Goal: Information Seeking & Learning: Learn about a topic

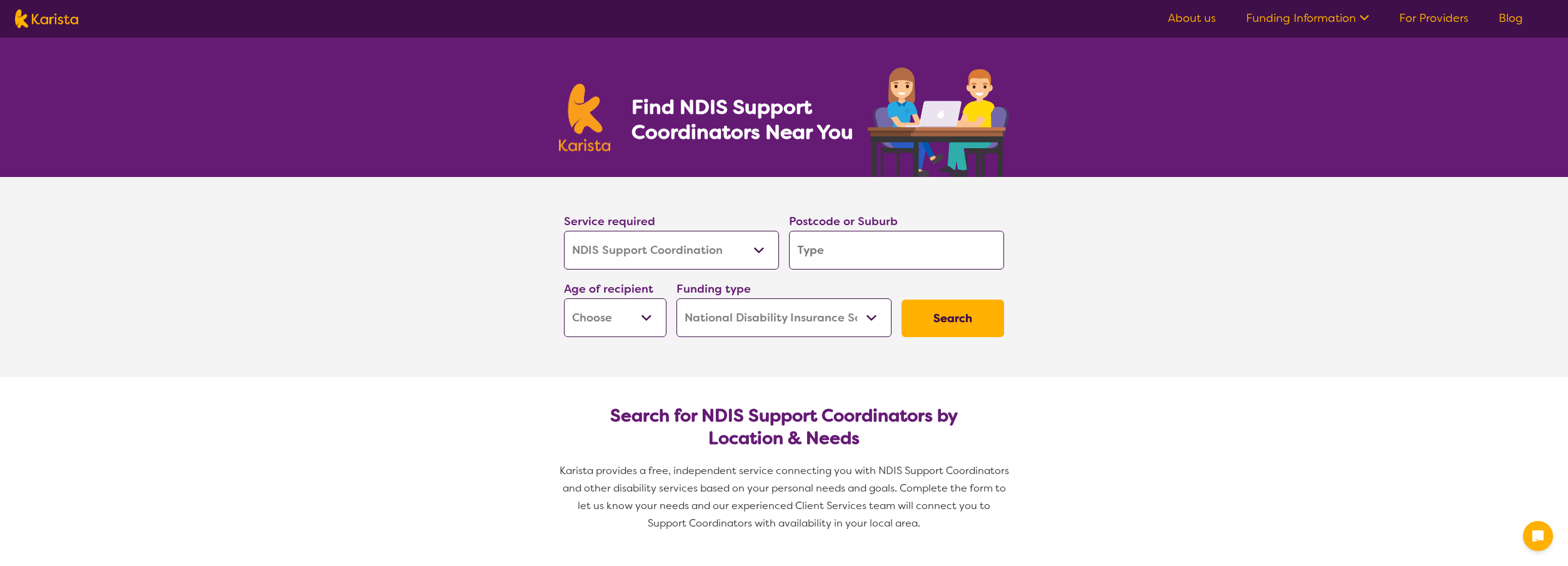
select select "NDIS Support Coordination"
select select "NDIS"
select select "NDIS Support Coordination"
select select "NDIS"
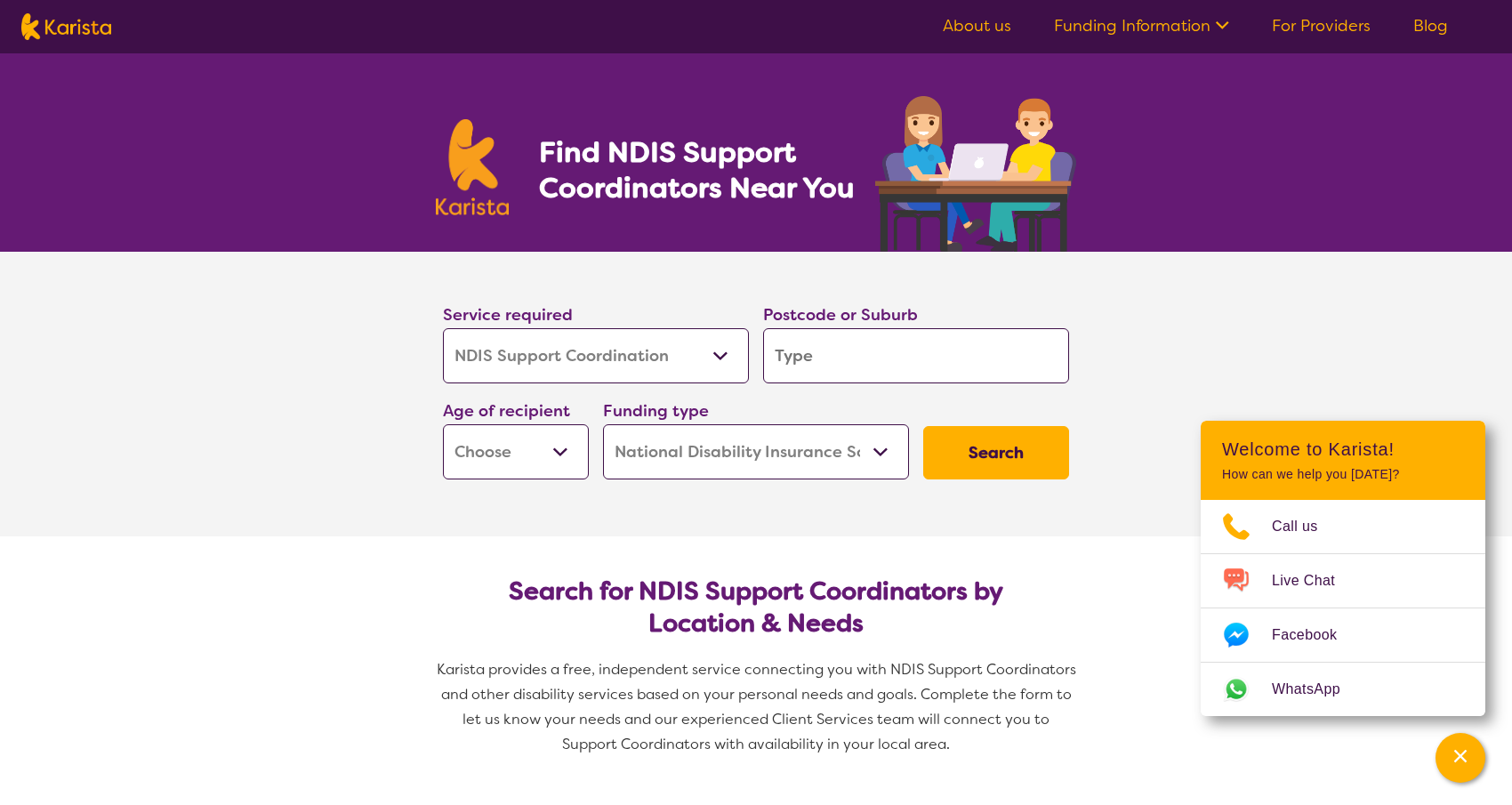
click at [953, 361] on input "search" at bounding box center [915, 355] width 306 height 55
type input "B"
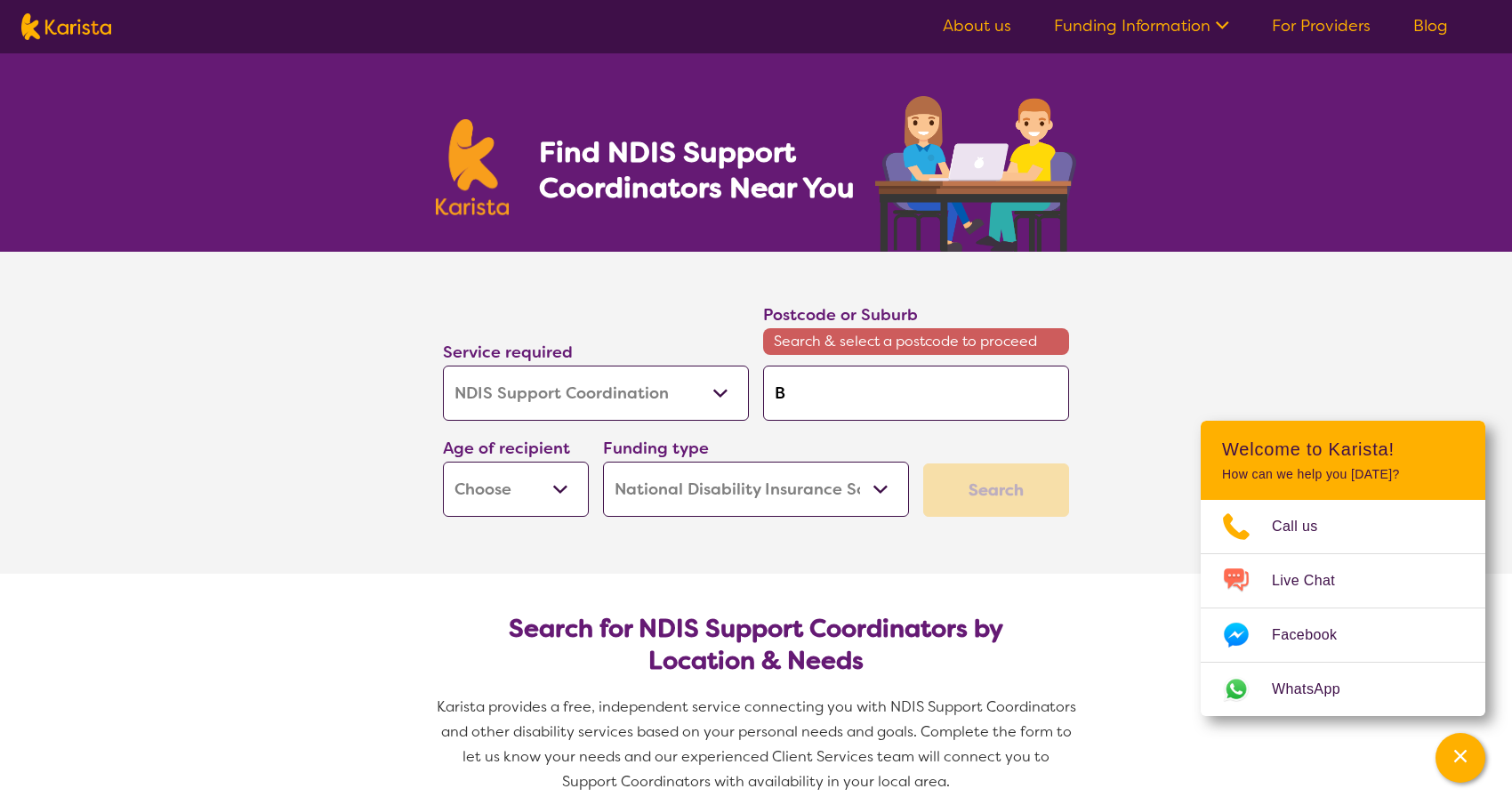
type input "Br"
type input "Bri"
type input "Bris"
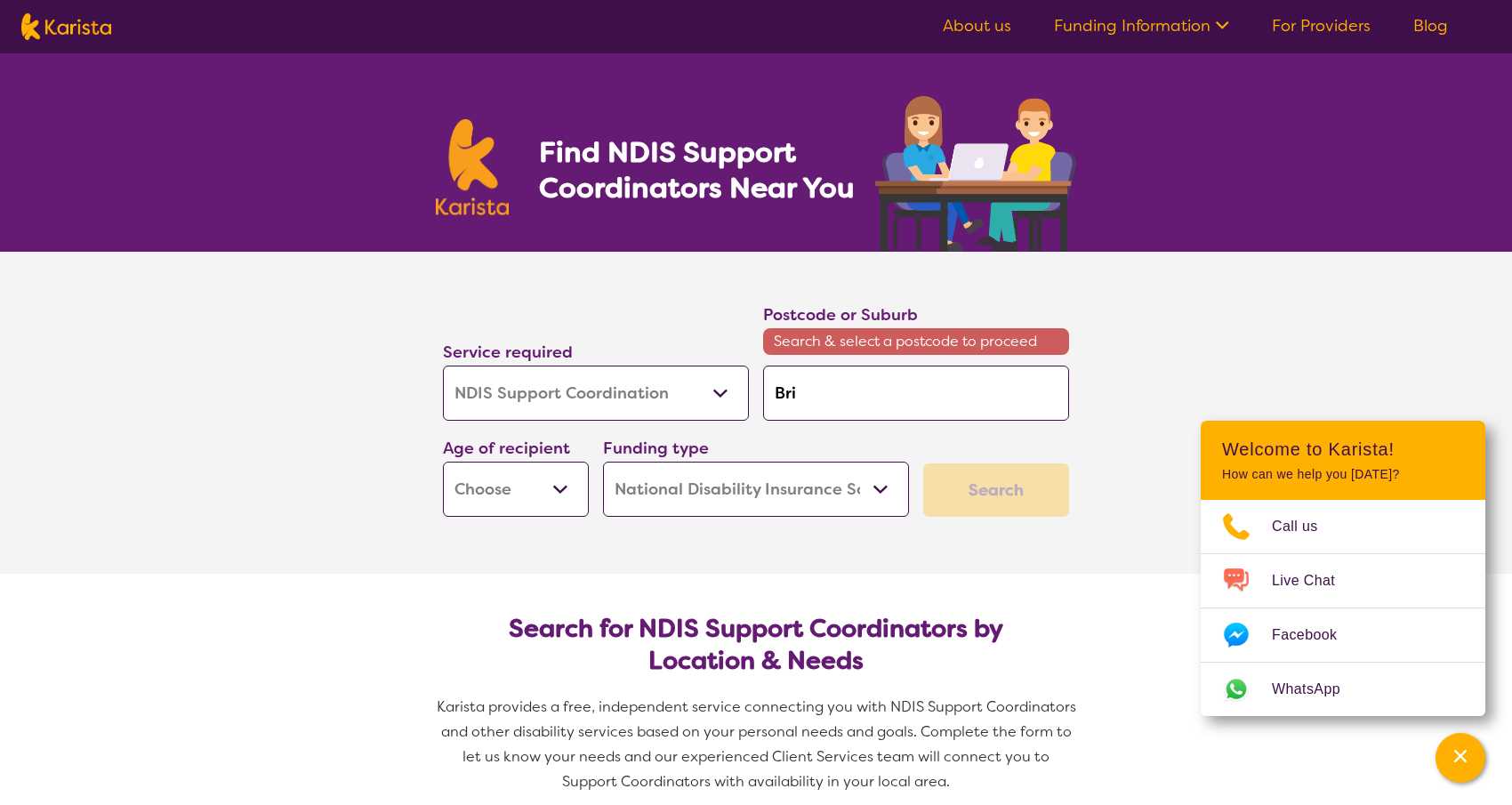
type input "Bris"
type input "Brisb"
type input "Brisba"
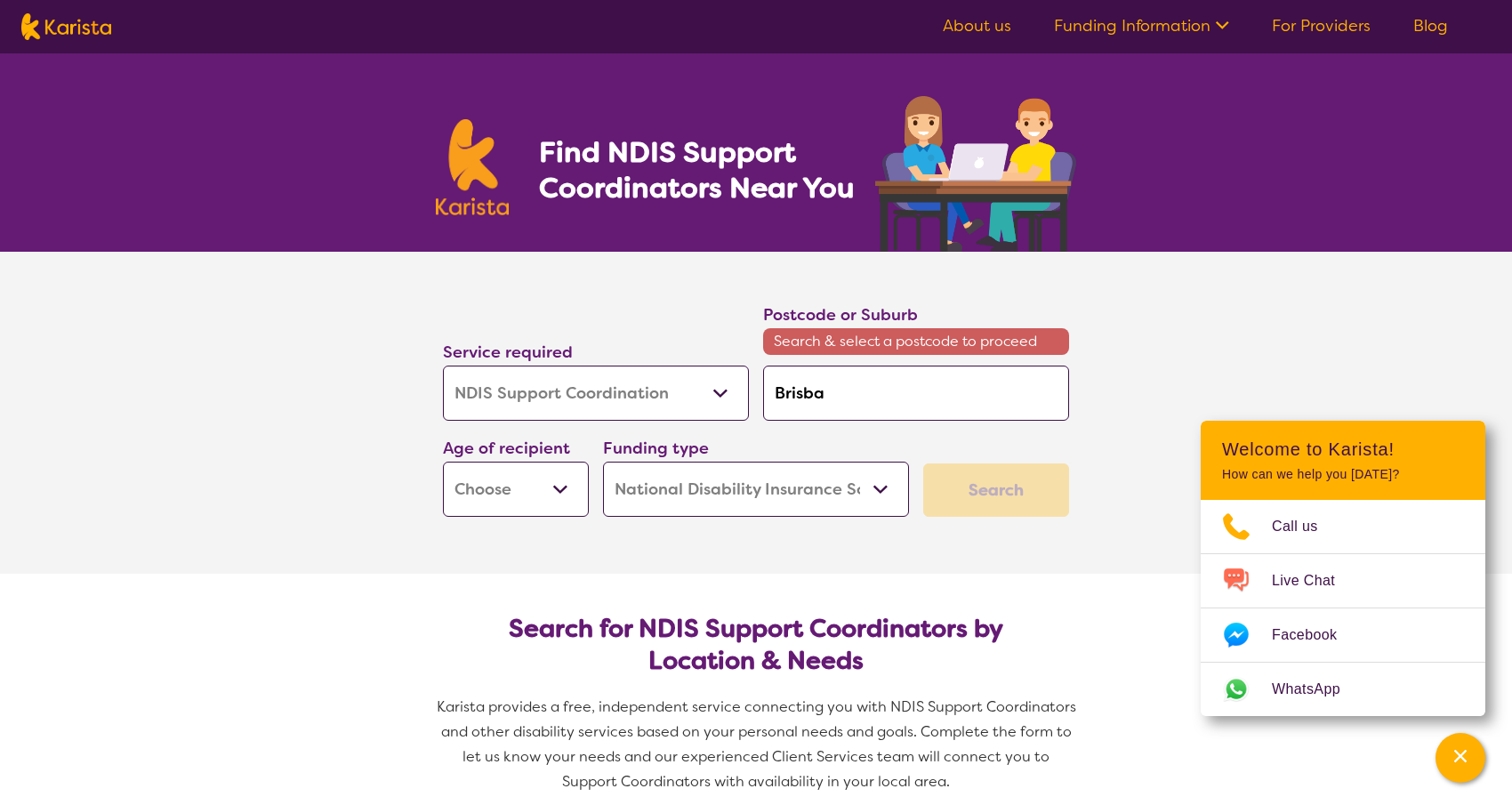
type input "Brisban"
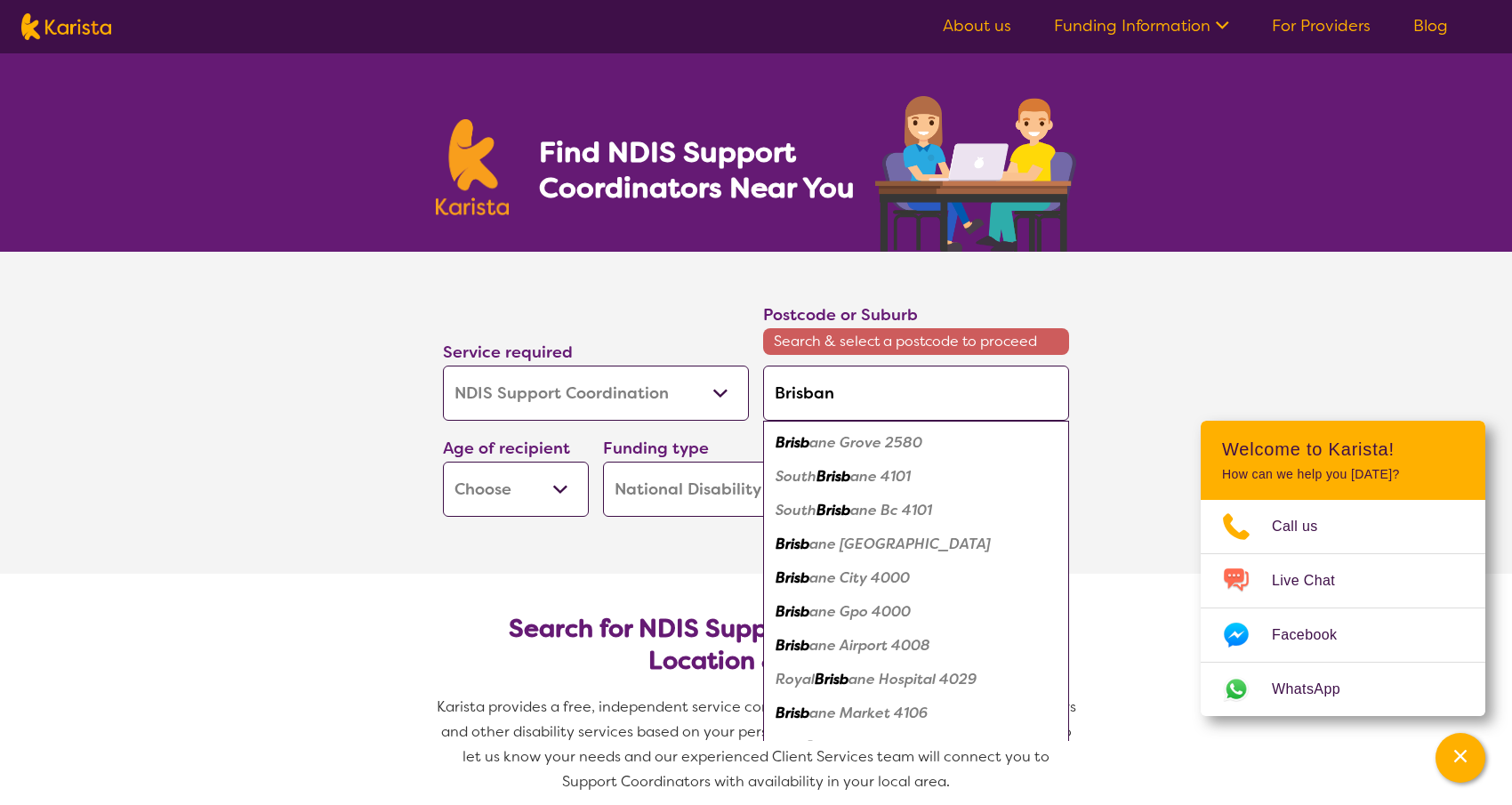
type input "[GEOGRAPHIC_DATA]"
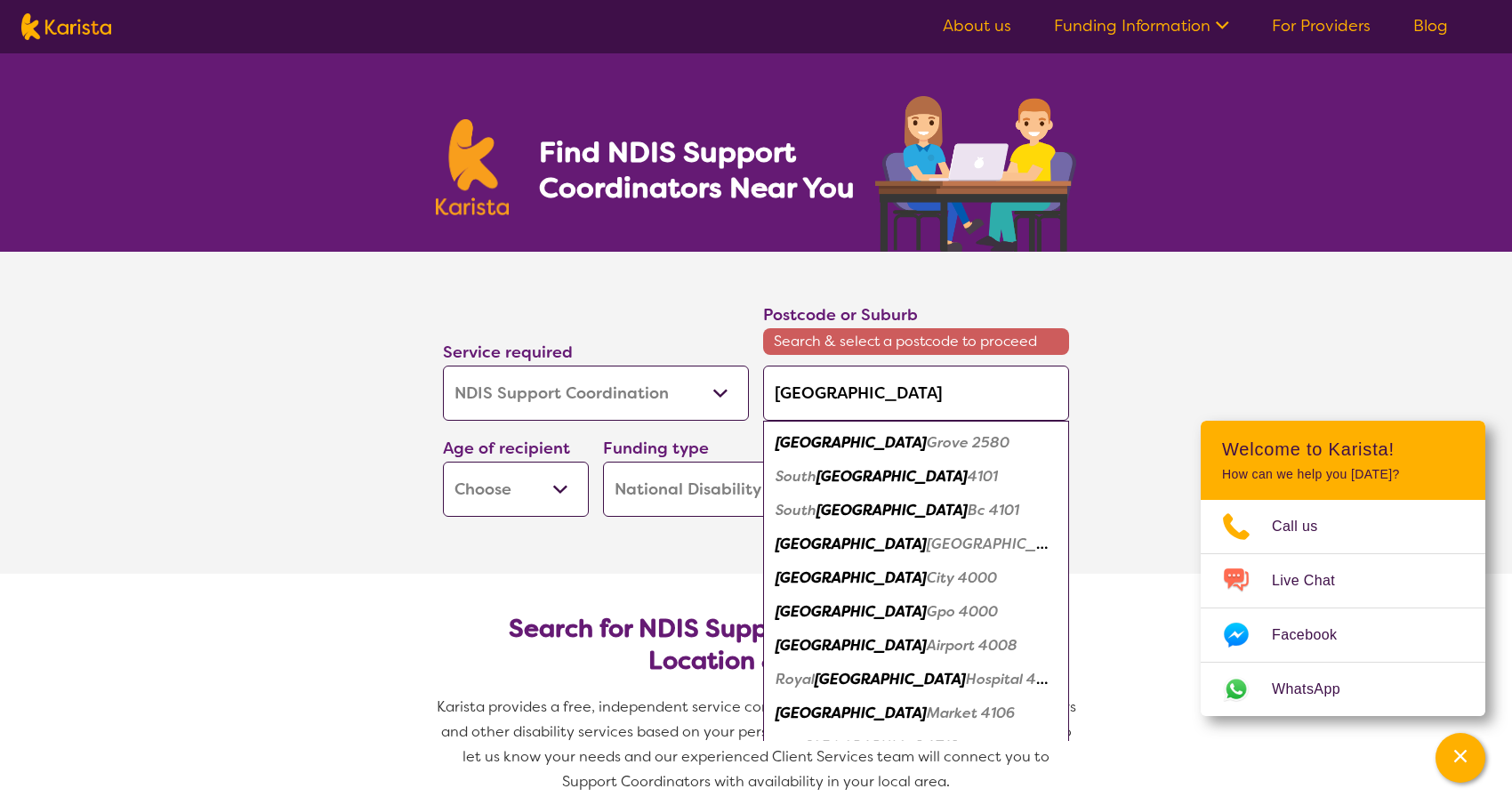
click at [927, 582] on em "City 4000" at bounding box center [961, 578] width 70 height 19
type input "4000"
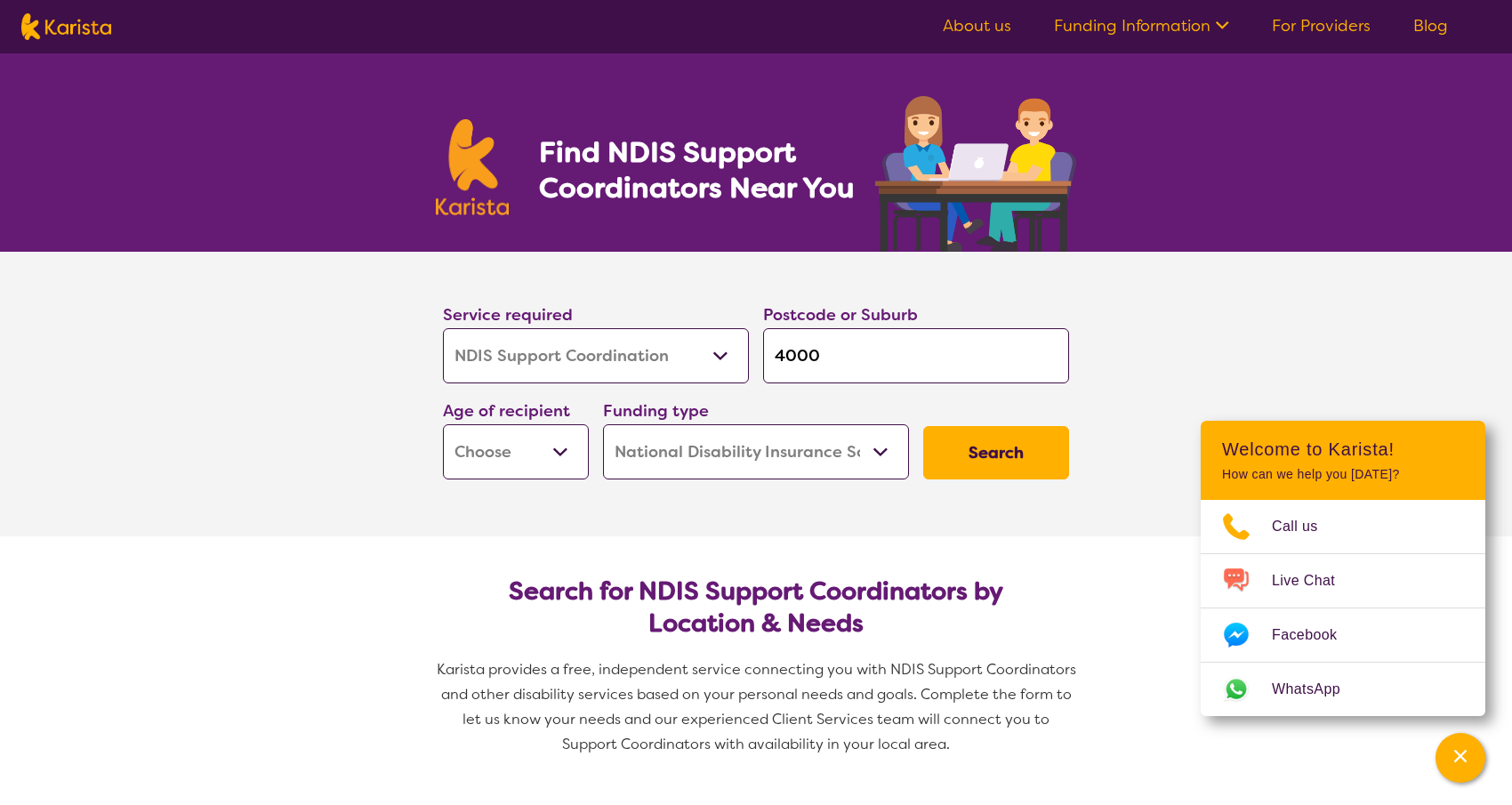
select select "AS"
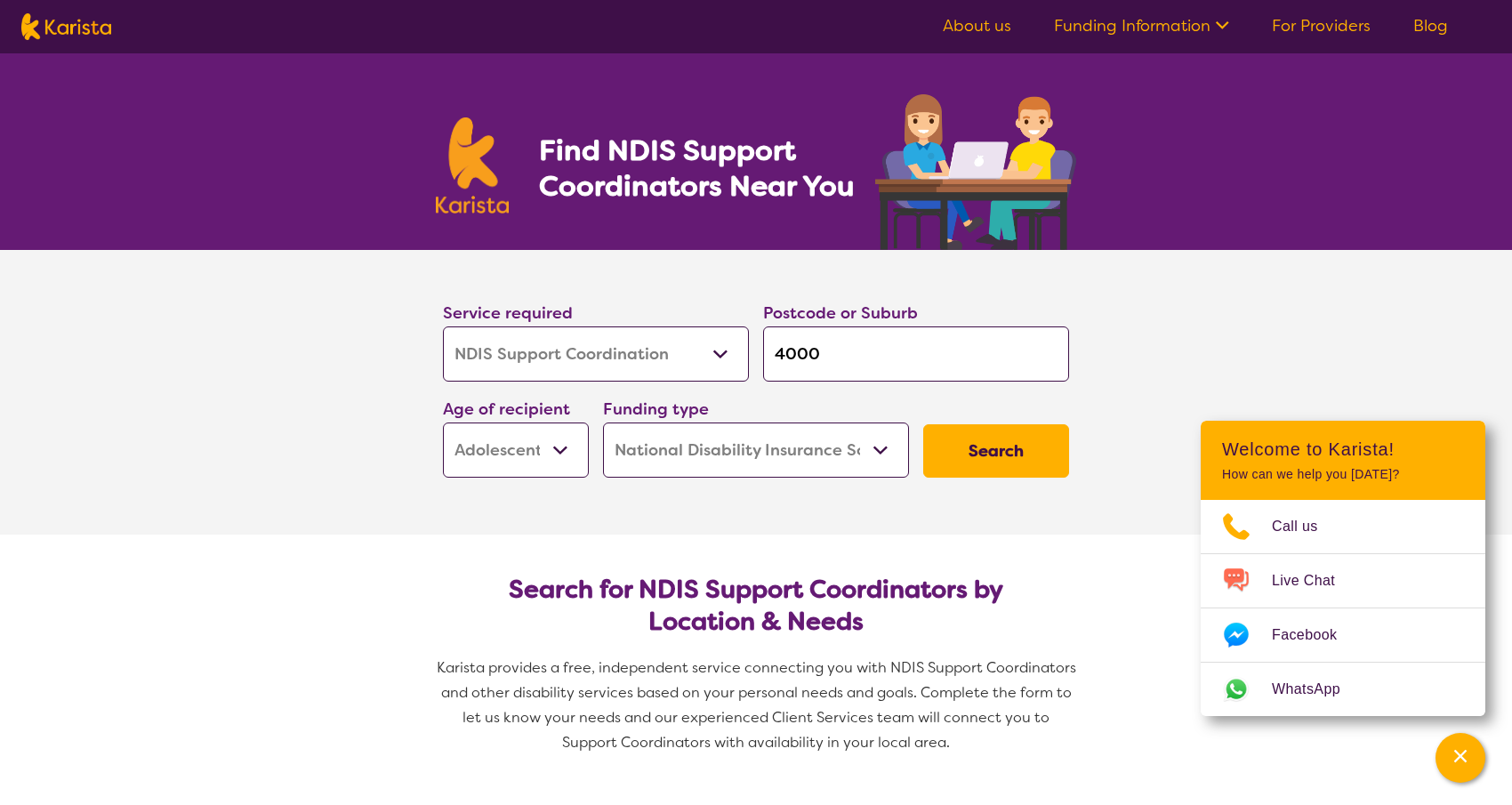
click at [995, 452] on button "Search" at bounding box center [997, 451] width 146 height 53
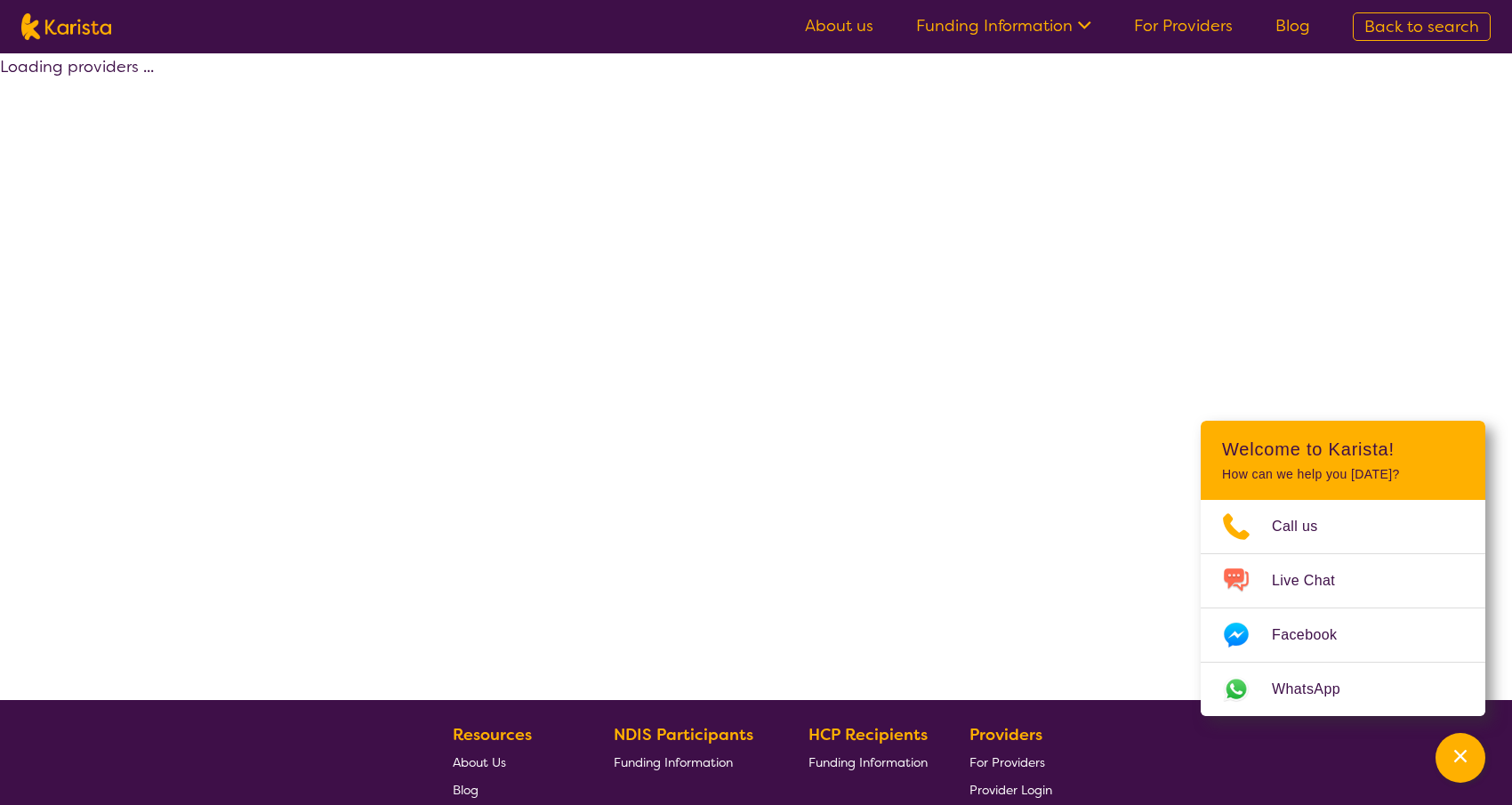
select select "by_score"
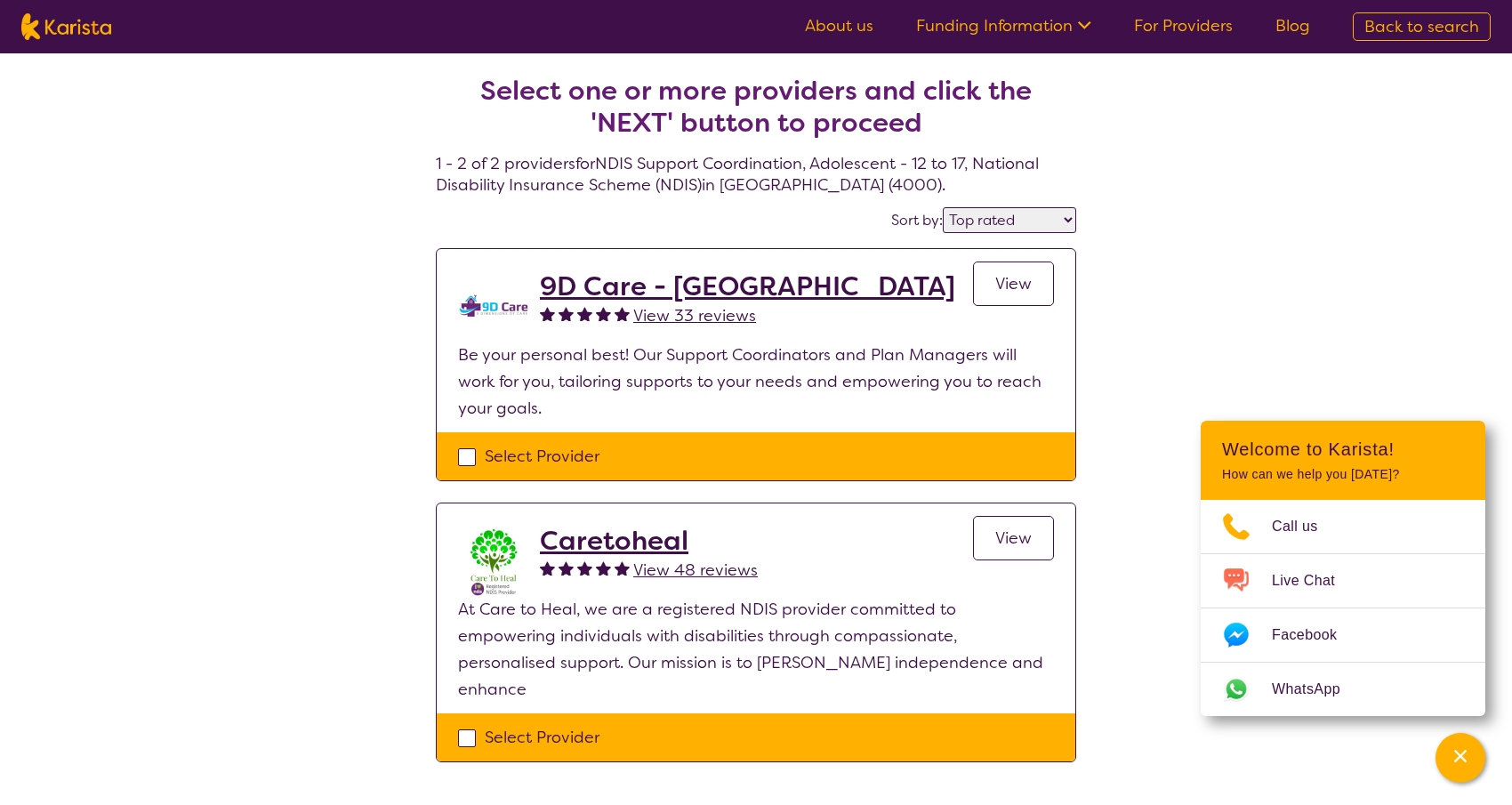
click at [1217, 357] on div "Select one or more providers and click the 'NEXT' button to proceed 1 - 2 of 2 …" at bounding box center [756, 439] width 1512 height 773
click at [1303, 348] on div "Select one or more providers and click the 'NEXT' button to proceed 1 - 2 of 2 …" at bounding box center [756, 439] width 1512 height 773
click at [1025, 288] on span "View" at bounding box center [1014, 283] width 36 height 22
